Goal: Task Accomplishment & Management: Manage account settings

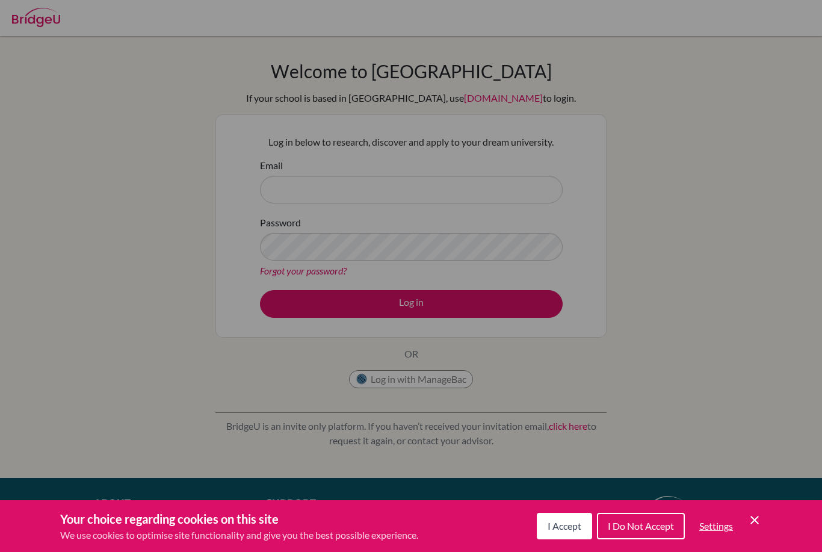
click at [758, 518] on icon "Cookie Control Close Icon" at bounding box center [755, 520] width 14 height 14
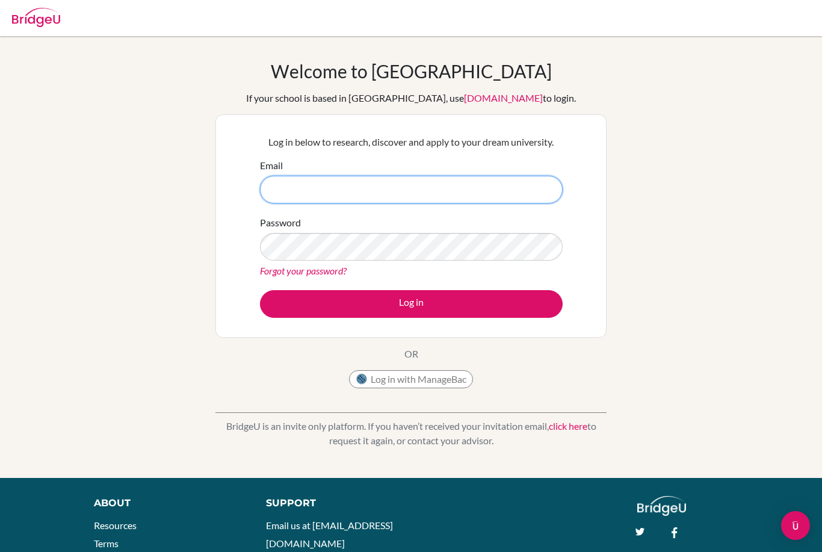
click at [488, 190] on input "Email" at bounding box center [411, 190] width 303 height 28
type input "cloe.conde@mystpeters.com"
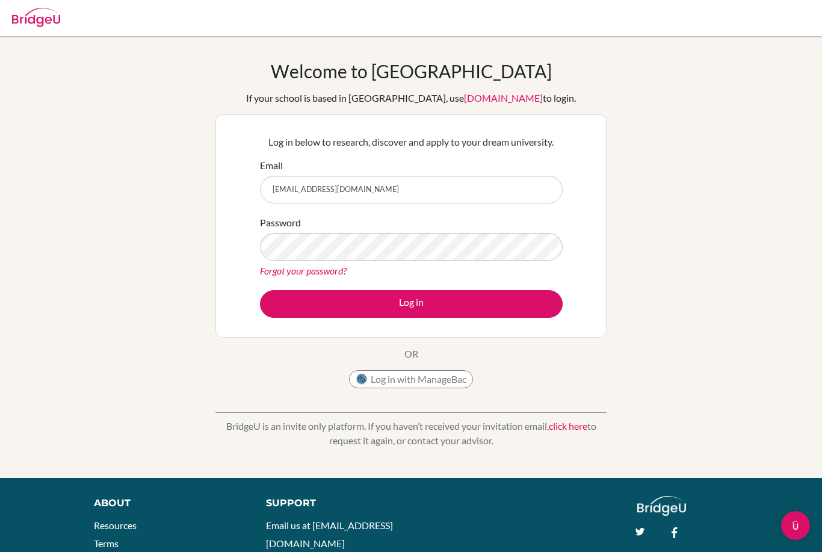
click at [369, 262] on div "Password Forgot your password?" at bounding box center [411, 246] width 303 height 63
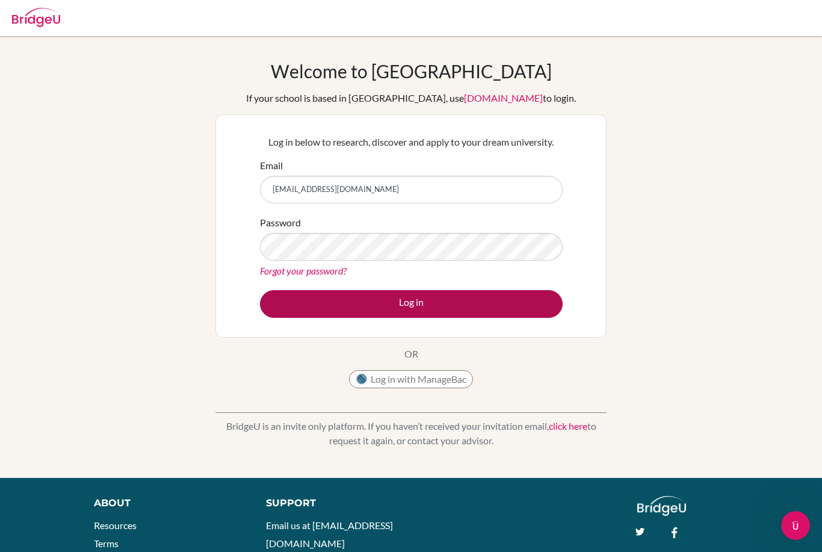
click at [380, 301] on button "Log in" at bounding box center [411, 304] width 303 height 28
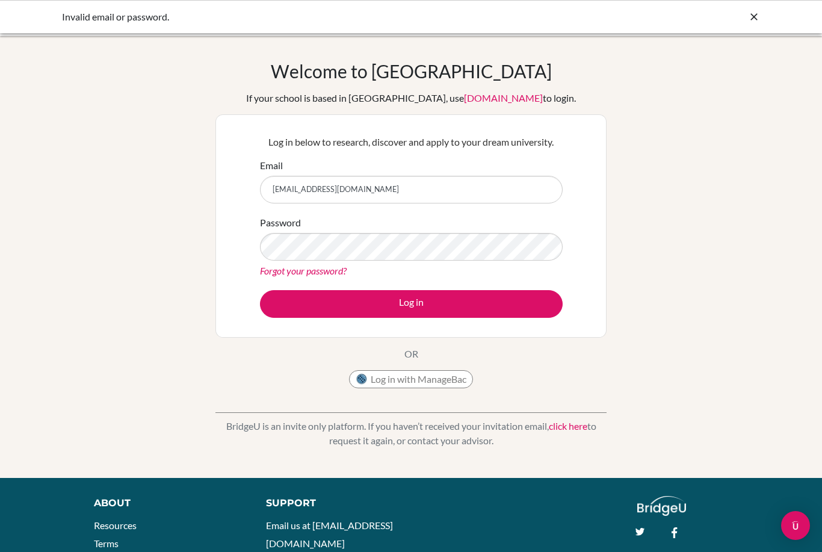
click at [758, 20] on icon at bounding box center [754, 17] width 12 height 12
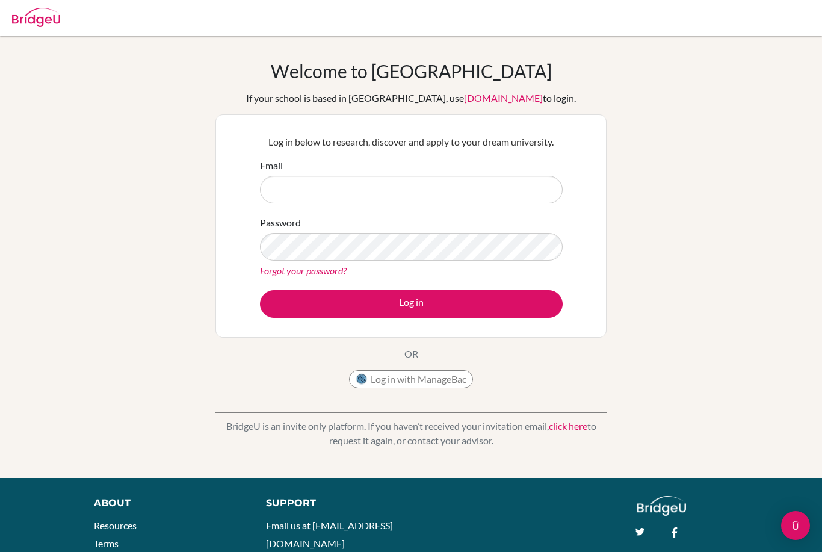
click at [48, 19] on img at bounding box center [36, 17] width 48 height 19
type input "[EMAIL_ADDRESS][DOMAIN_NAME]"
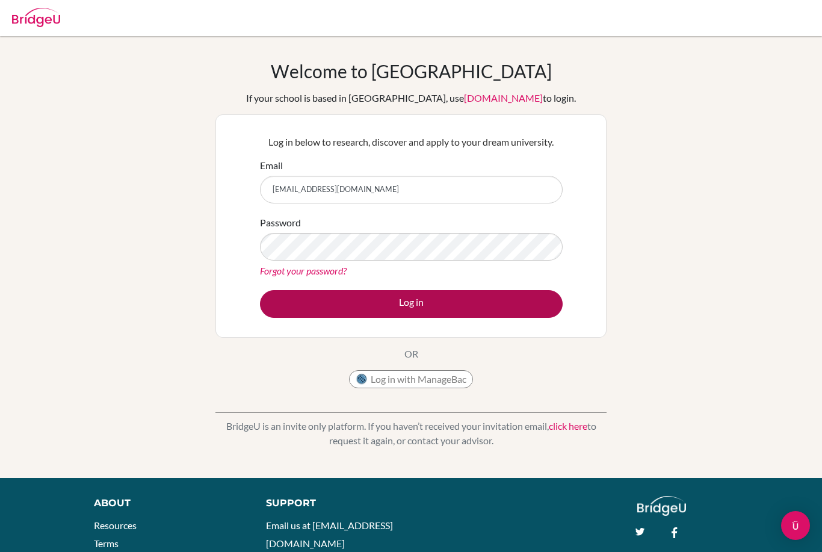
click at [344, 308] on button "Log in" at bounding box center [411, 304] width 303 height 28
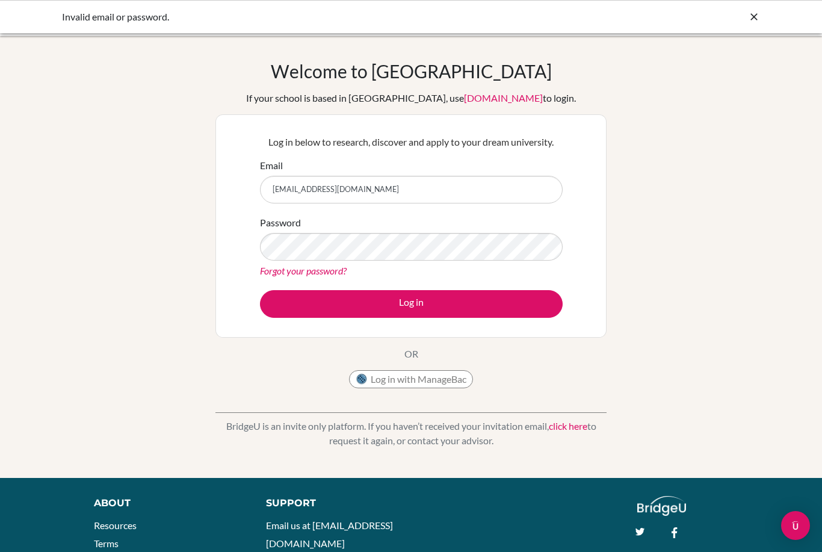
click at [380, 383] on button "Log in with ManageBac" at bounding box center [411, 379] width 124 height 18
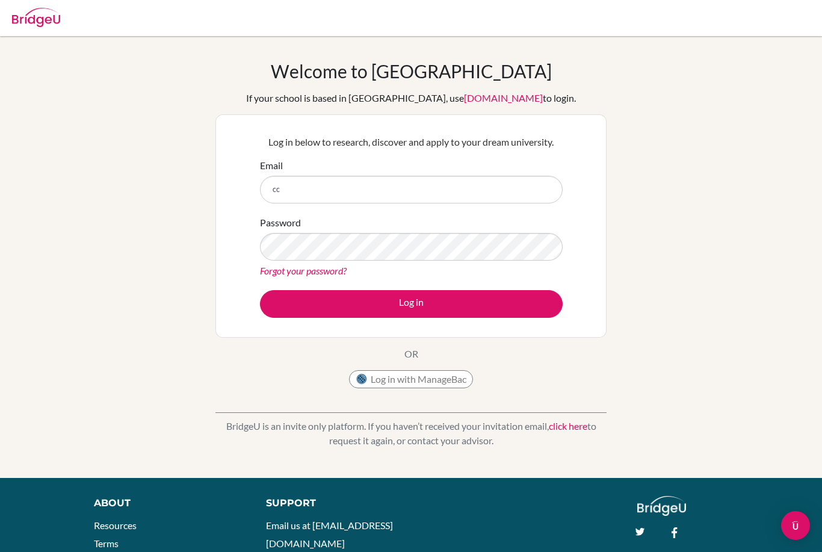
type input "c"
click at [568, 430] on link "click here" at bounding box center [568, 425] width 39 height 11
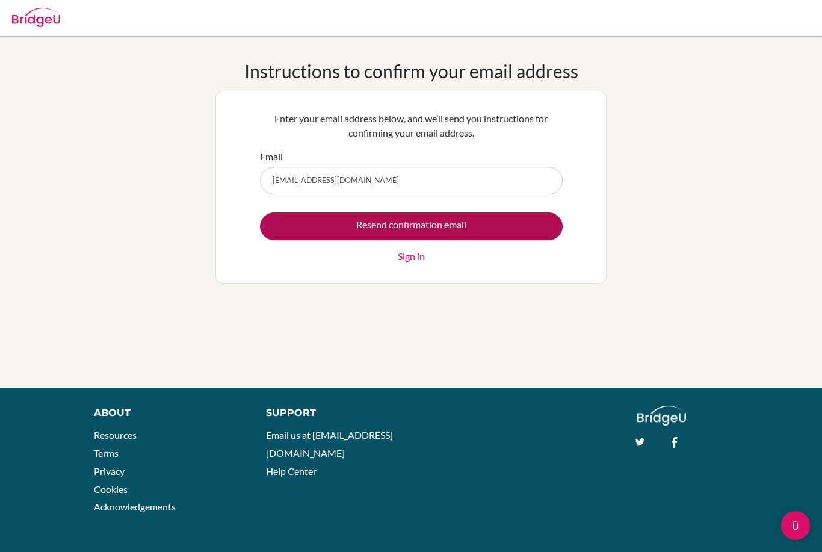
type input "ccondeolivec@gmail.com"
click at [341, 234] on input "Resend confirmation email" at bounding box center [411, 226] width 303 height 28
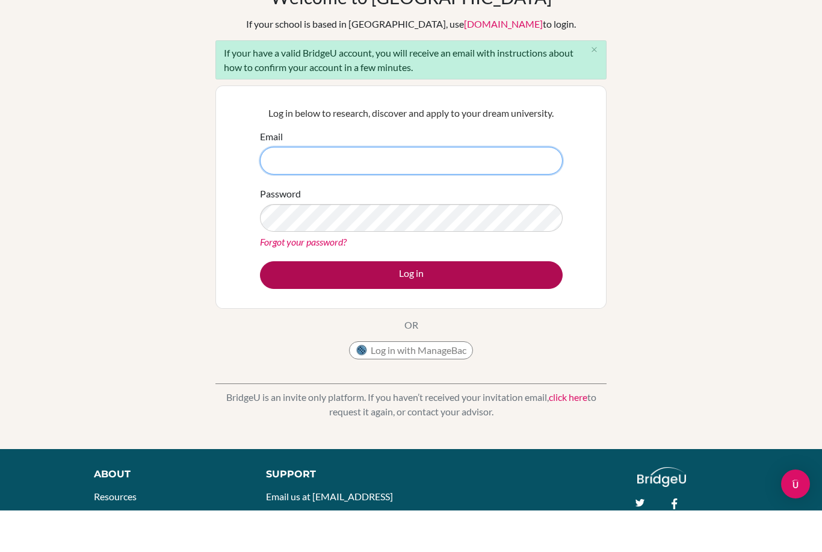
scroll to position [133, 0]
